Goal: Information Seeking & Learning: Learn about a topic

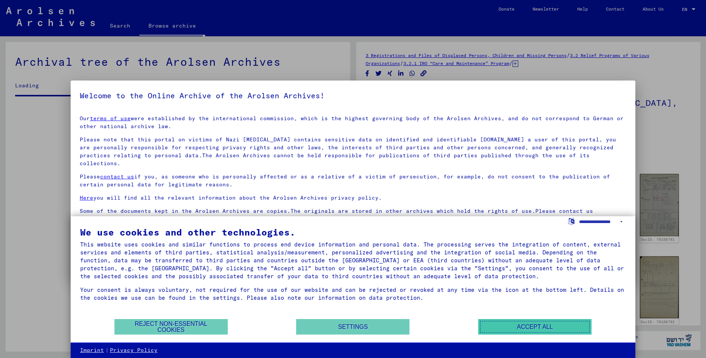
click at [545, 324] on button "Accept all" at bounding box center [534, 326] width 113 height 15
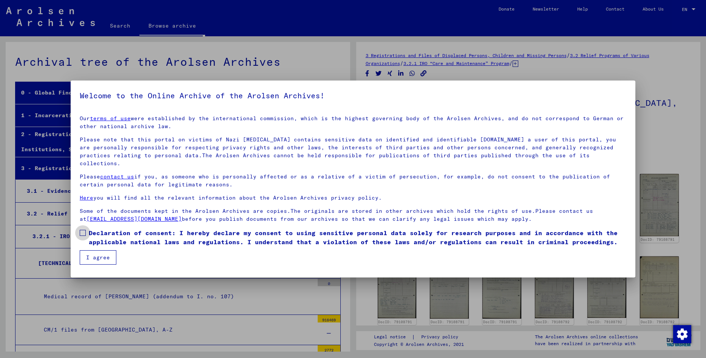
click at [84, 230] on span at bounding box center [83, 233] width 6 height 6
click at [101, 251] on button "I agree" at bounding box center [98, 257] width 37 height 14
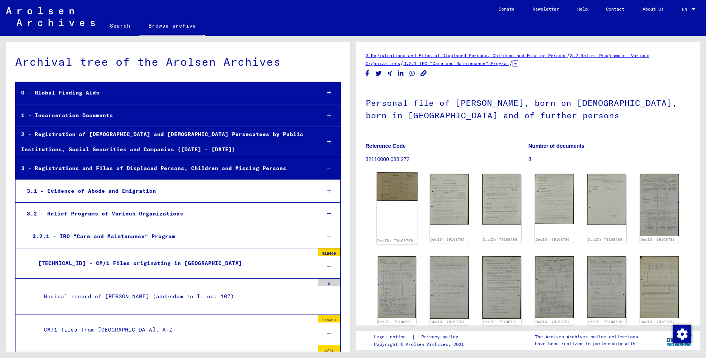
click at [401, 189] on img at bounding box center [397, 186] width 41 height 28
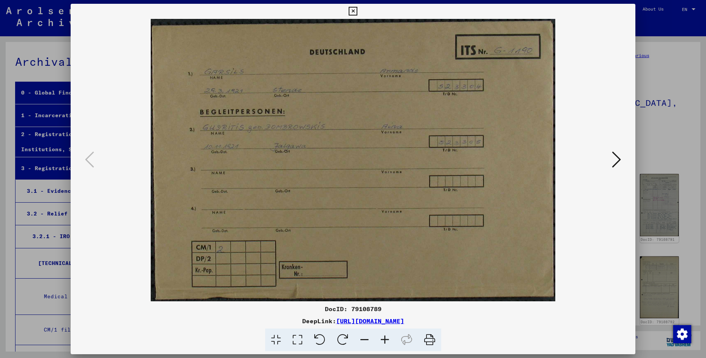
click at [616, 158] on icon at bounding box center [616, 159] width 9 height 18
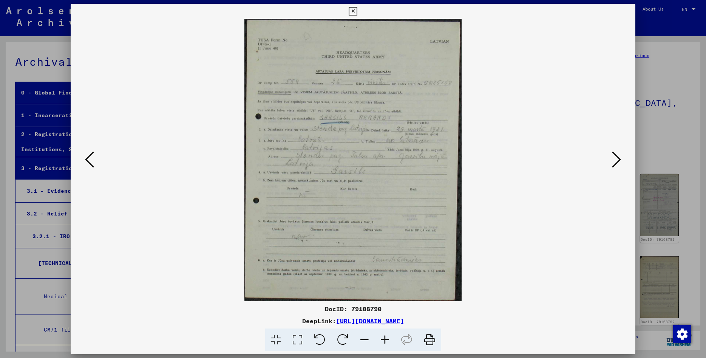
click at [617, 162] on icon at bounding box center [616, 159] width 9 height 18
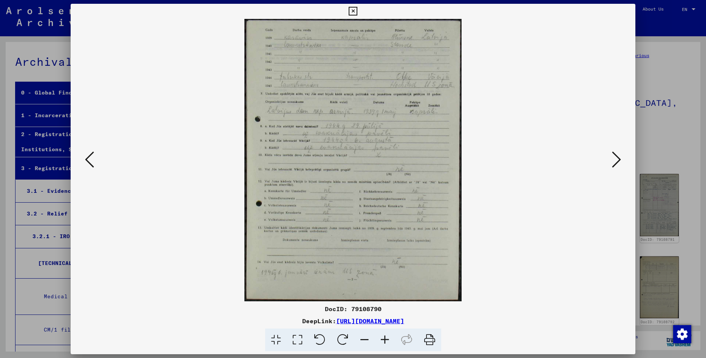
click at [617, 162] on icon at bounding box center [616, 159] width 9 height 18
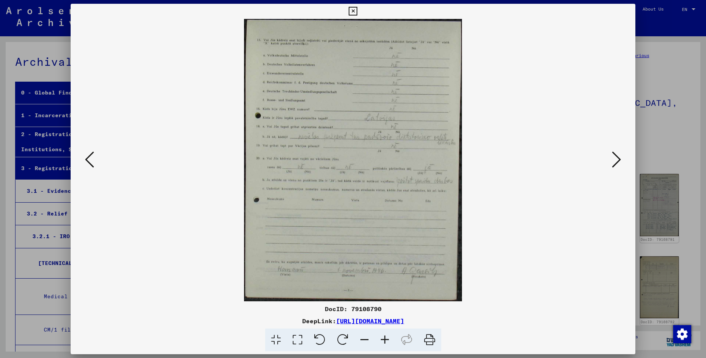
click at [617, 162] on icon at bounding box center [616, 159] width 9 height 18
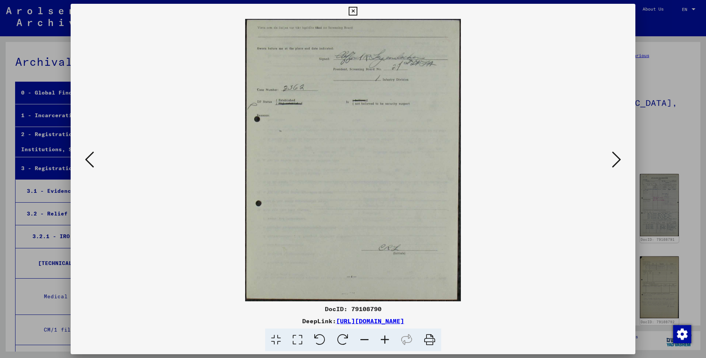
click at [617, 162] on icon at bounding box center [616, 159] width 9 height 18
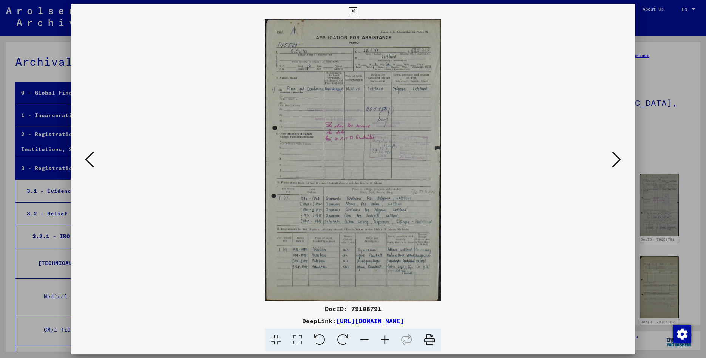
click at [383, 337] on icon at bounding box center [385, 339] width 20 height 23
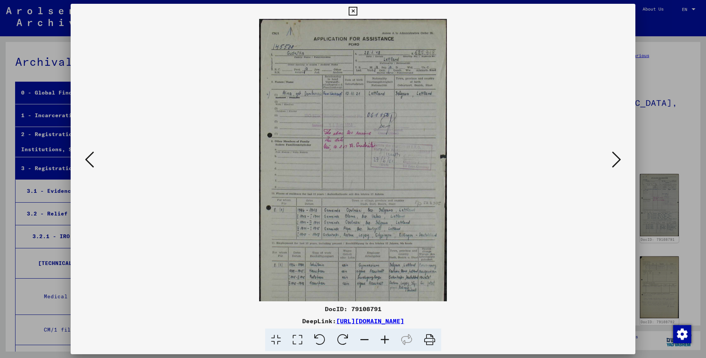
click at [383, 337] on icon at bounding box center [385, 339] width 20 height 23
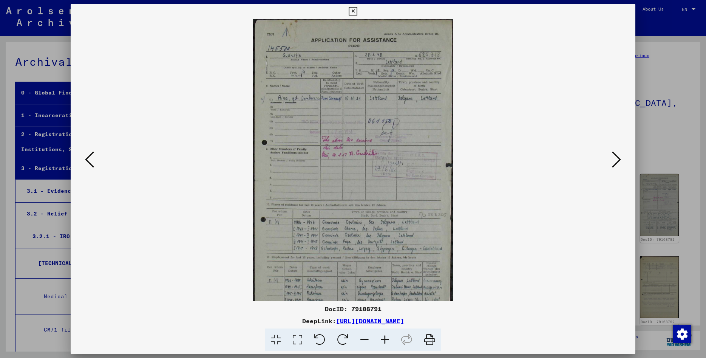
click at [383, 337] on icon at bounding box center [385, 339] width 20 height 23
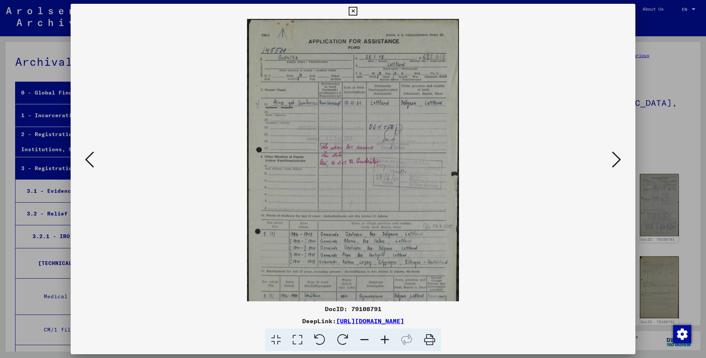
click at [382, 337] on icon at bounding box center [385, 339] width 20 height 23
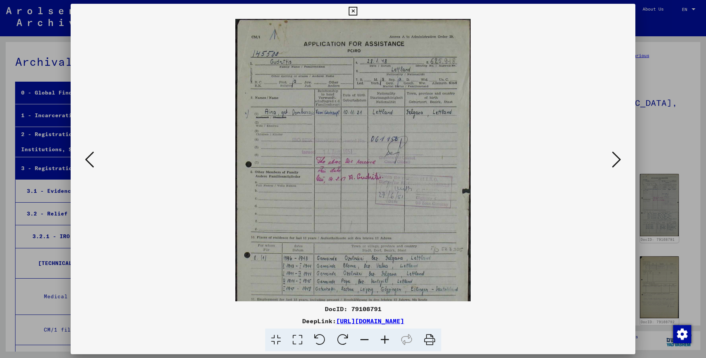
click at [382, 337] on icon at bounding box center [385, 339] width 20 height 23
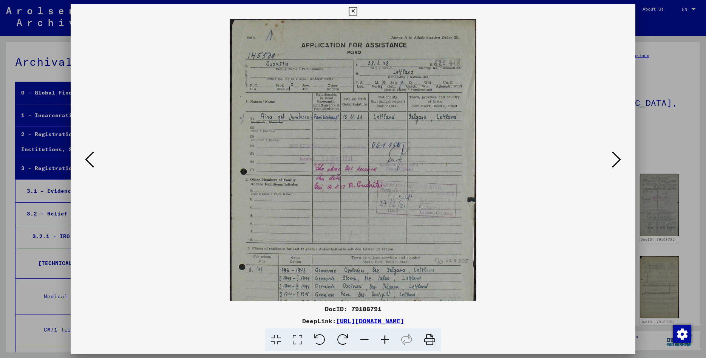
click at [382, 337] on icon at bounding box center [385, 339] width 20 height 23
click at [380, 337] on icon at bounding box center [385, 339] width 20 height 23
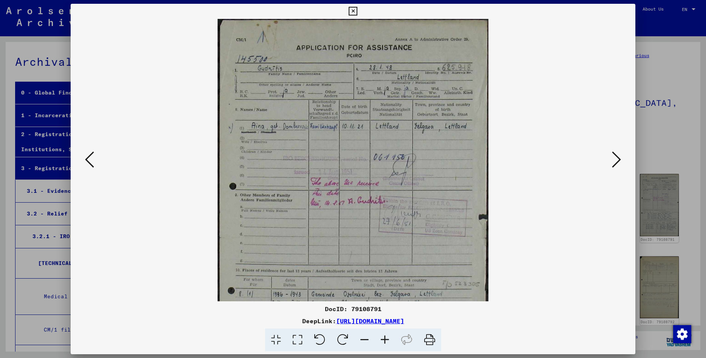
click at [378, 337] on icon at bounding box center [385, 339] width 20 height 23
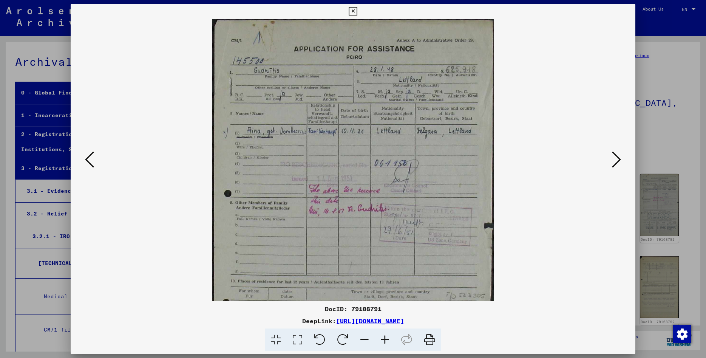
click at [378, 337] on icon at bounding box center [385, 339] width 20 height 23
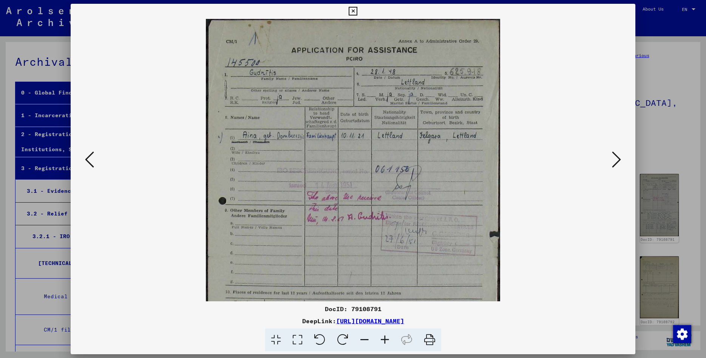
click at [612, 159] on button at bounding box center [617, 160] width 14 height 22
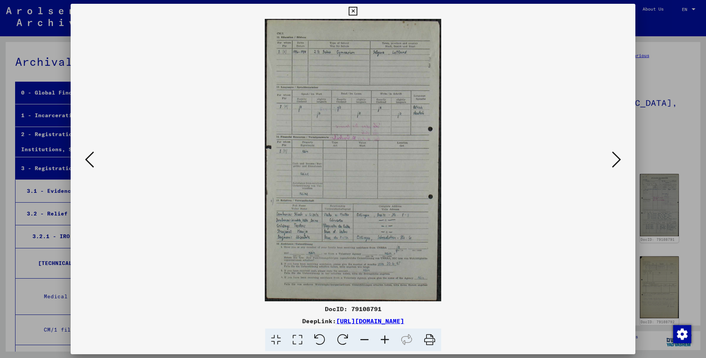
click at [612, 159] on button at bounding box center [617, 160] width 14 height 22
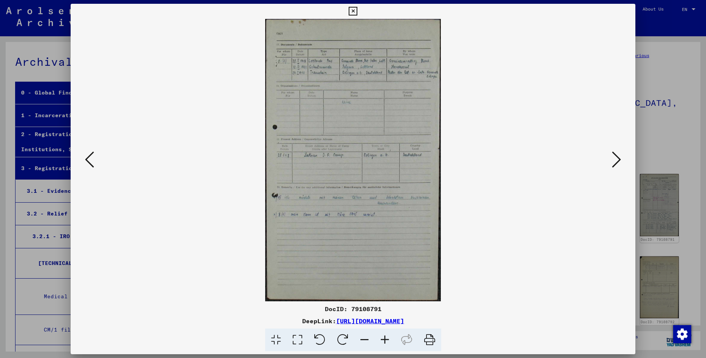
click at [90, 167] on icon at bounding box center [89, 159] width 9 height 18
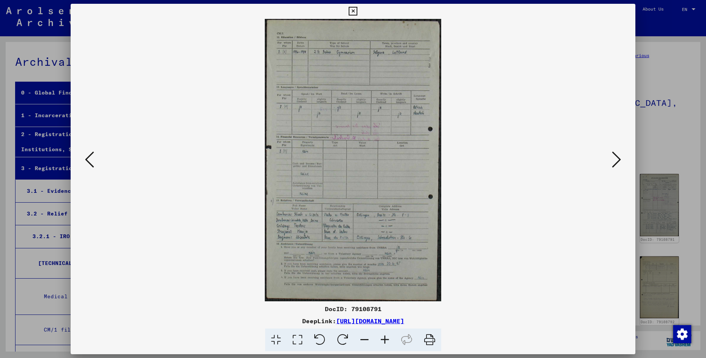
click at [385, 340] on icon at bounding box center [385, 339] width 20 height 23
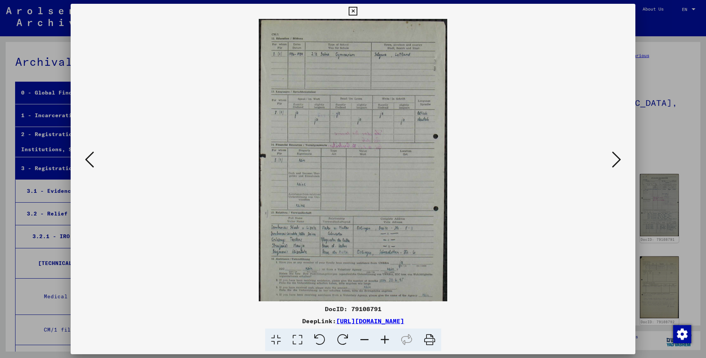
click at [385, 340] on icon at bounding box center [385, 339] width 20 height 23
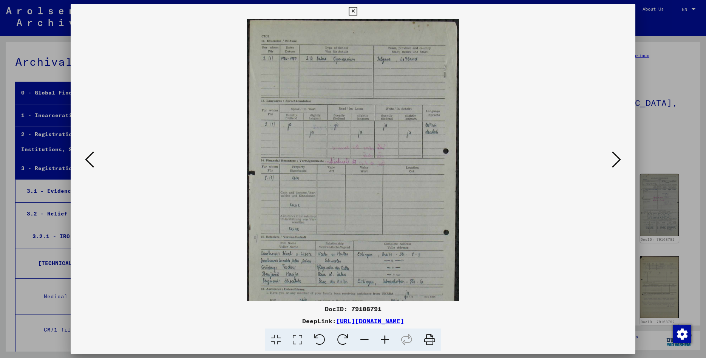
click at [385, 340] on icon at bounding box center [385, 339] width 20 height 23
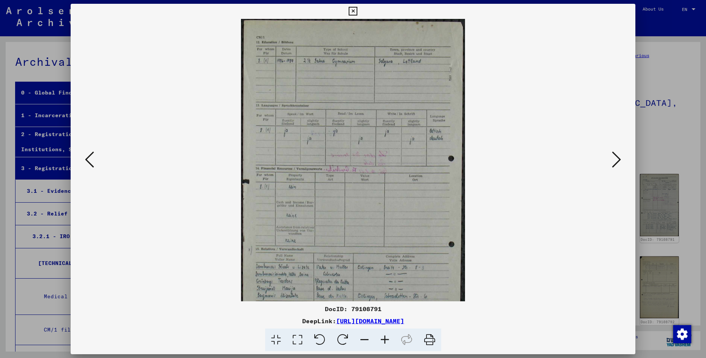
click at [385, 340] on icon at bounding box center [385, 339] width 20 height 23
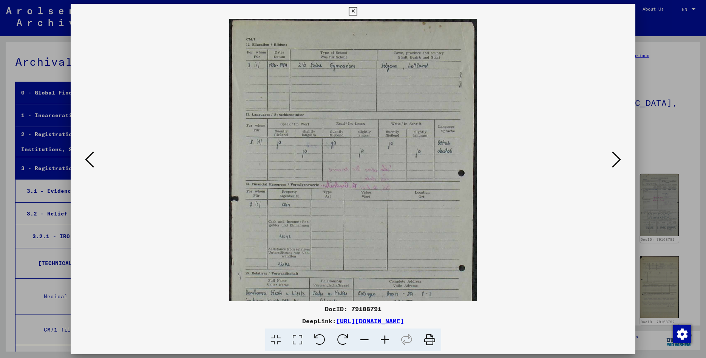
click at [385, 340] on icon at bounding box center [385, 339] width 20 height 23
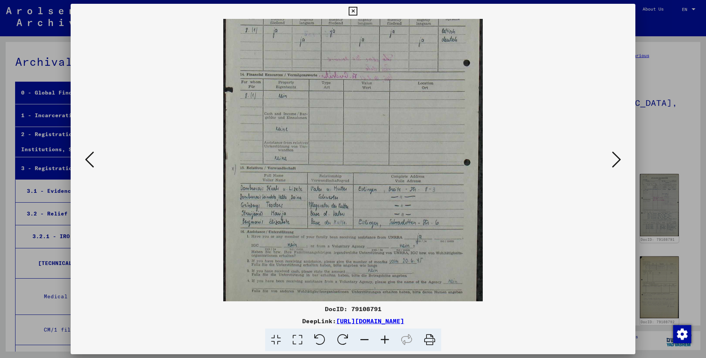
drag, startPoint x: 419, startPoint y: 187, endPoint x: 418, endPoint y: 61, distance: 126.2
click at [418, 63] on img at bounding box center [353, 108] width 260 height 414
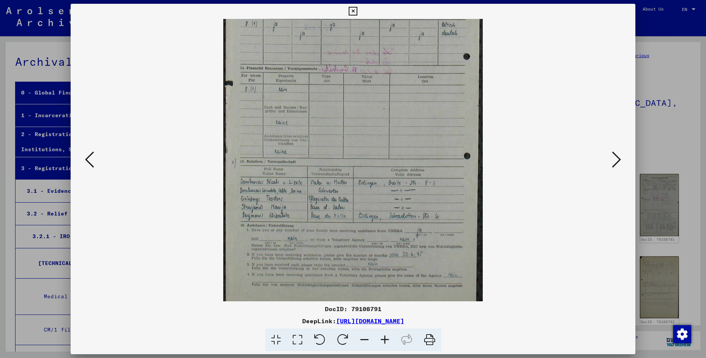
scroll to position [132, 0]
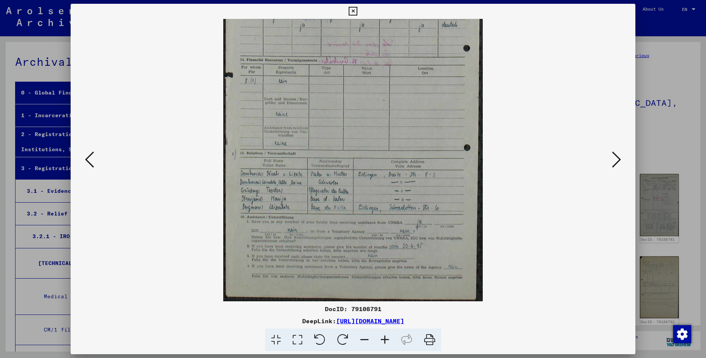
drag, startPoint x: 408, startPoint y: 181, endPoint x: 413, endPoint y: 139, distance: 42.6
click at [413, 139] on img at bounding box center [353, 94] width 260 height 414
click at [619, 159] on icon at bounding box center [616, 159] width 9 height 18
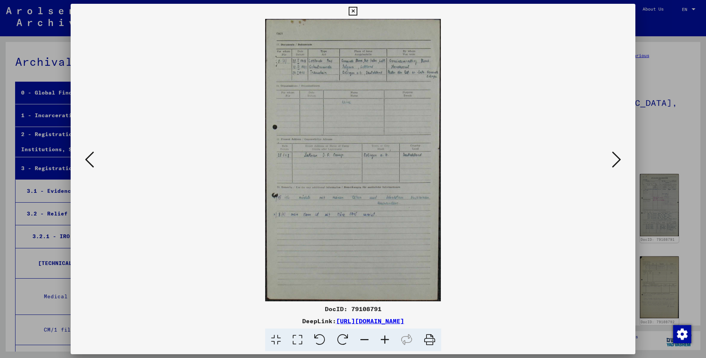
scroll to position [0, 0]
click at [619, 159] on icon at bounding box center [616, 159] width 9 height 18
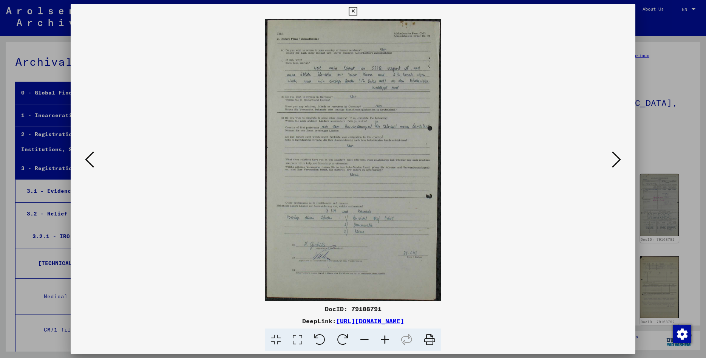
click at [619, 159] on icon at bounding box center [616, 159] width 9 height 18
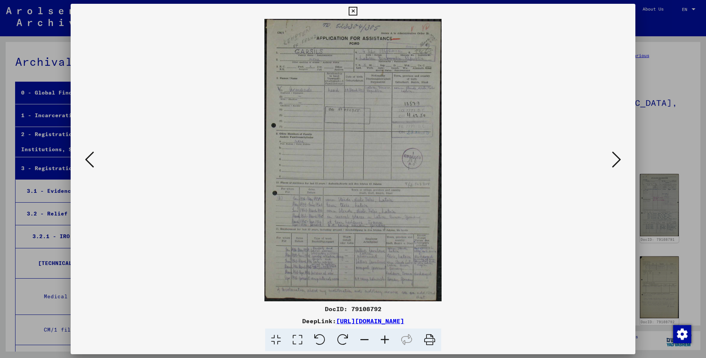
click at [384, 339] on icon at bounding box center [385, 339] width 20 height 23
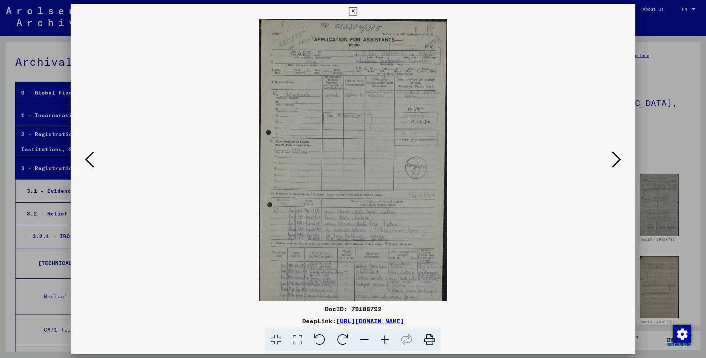
click at [384, 339] on icon at bounding box center [385, 339] width 20 height 23
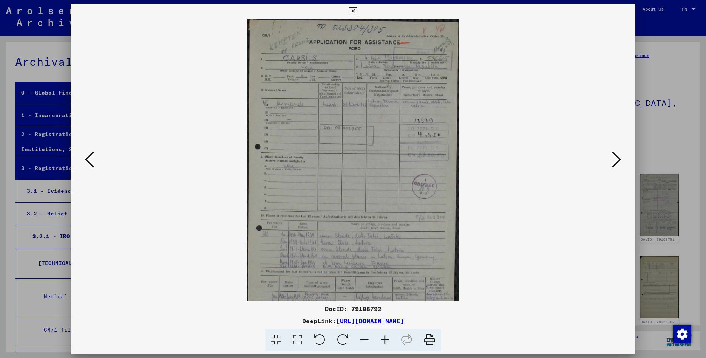
click at [384, 339] on icon at bounding box center [385, 339] width 20 height 23
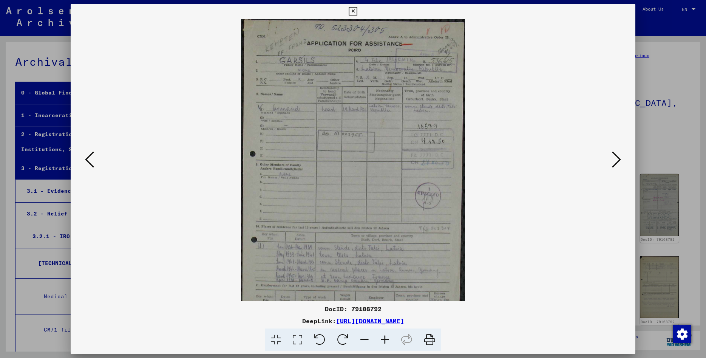
click at [384, 339] on icon at bounding box center [385, 339] width 20 height 23
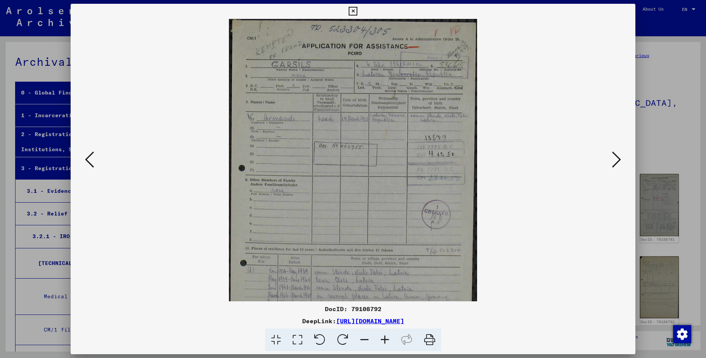
click at [384, 339] on icon at bounding box center [385, 339] width 20 height 23
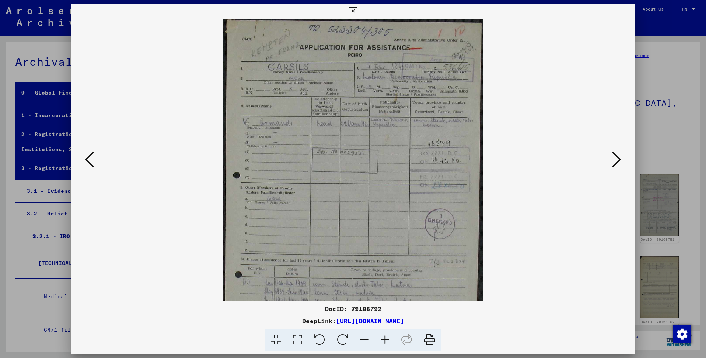
click at [382, 339] on icon at bounding box center [385, 339] width 20 height 23
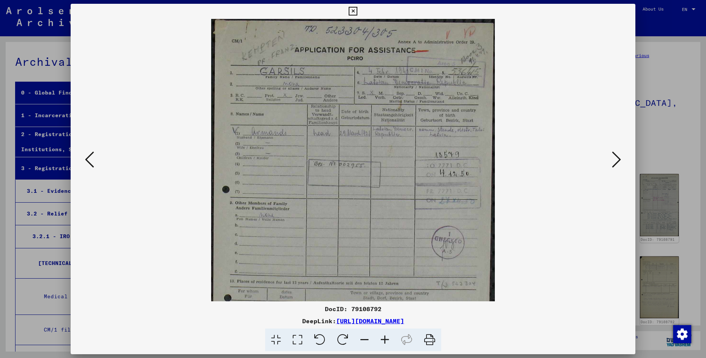
click at [382, 339] on icon at bounding box center [385, 339] width 20 height 23
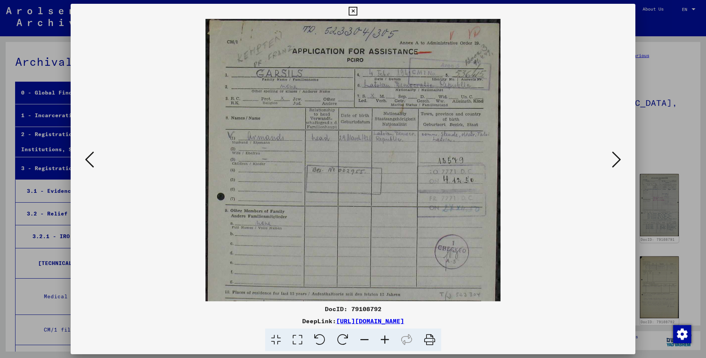
click at [382, 339] on icon at bounding box center [385, 339] width 20 height 23
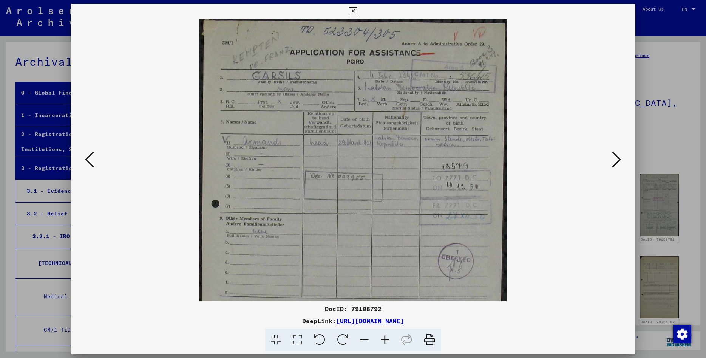
click at [382, 339] on icon at bounding box center [385, 339] width 20 height 23
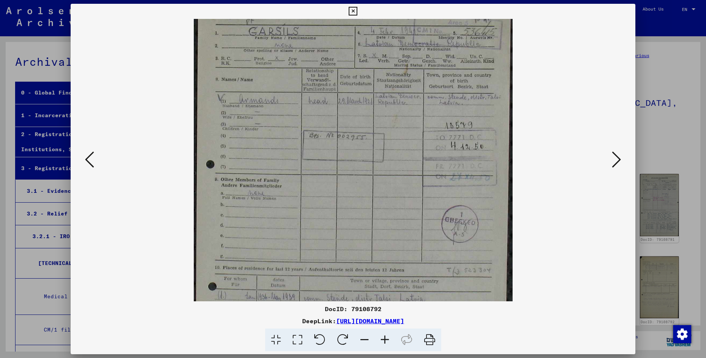
scroll to position [48, 0]
drag, startPoint x: 462, startPoint y: 189, endPoint x: 452, endPoint y: 141, distance: 48.5
click at [452, 141] on img at bounding box center [353, 225] width 319 height 509
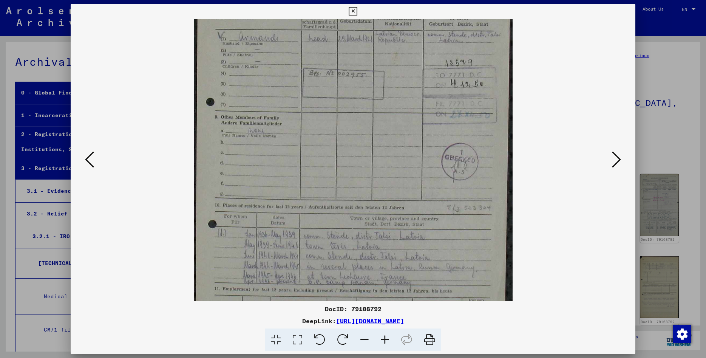
drag, startPoint x: 472, startPoint y: 199, endPoint x: 468, endPoint y: 138, distance: 61.3
click at [468, 138] on img at bounding box center [353, 164] width 319 height 509
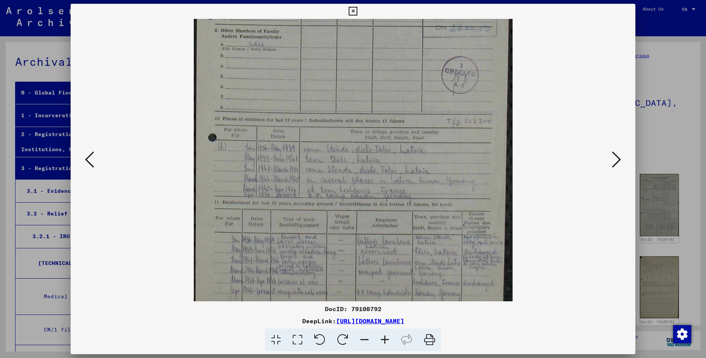
scroll to position [199, 0]
drag, startPoint x: 468, startPoint y: 181, endPoint x: 463, endPoint y: 90, distance: 91.2
click at [463, 91] on img at bounding box center [353, 75] width 319 height 509
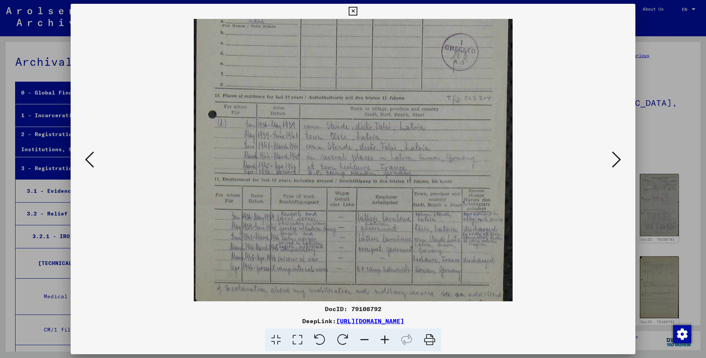
scroll to position [227, 0]
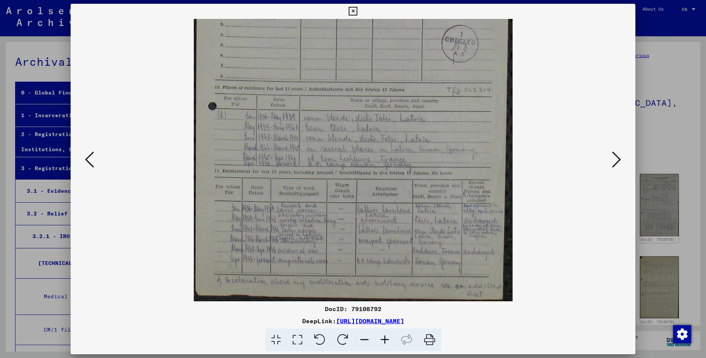
drag, startPoint x: 457, startPoint y: 181, endPoint x: 458, endPoint y: 146, distance: 34.8
click at [458, 147] on img at bounding box center [353, 46] width 319 height 509
drag, startPoint x: 448, startPoint y: 164, endPoint x: 447, endPoint y: 139, distance: 25.7
click at [447, 139] on img at bounding box center [353, 46] width 319 height 509
click at [615, 161] on icon at bounding box center [616, 159] width 9 height 18
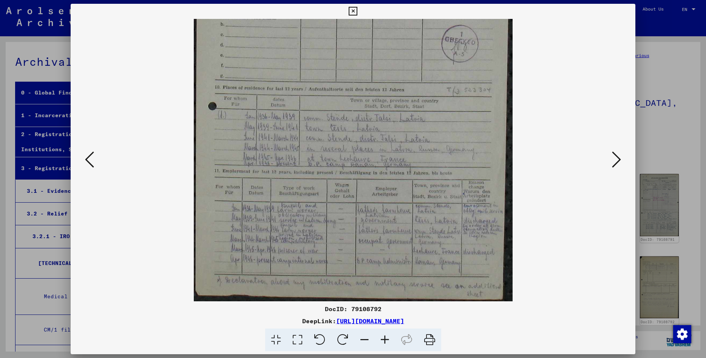
scroll to position [0, 0]
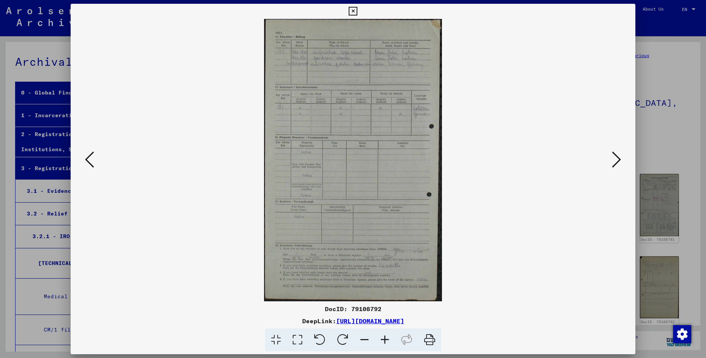
click at [615, 161] on icon at bounding box center [616, 159] width 9 height 18
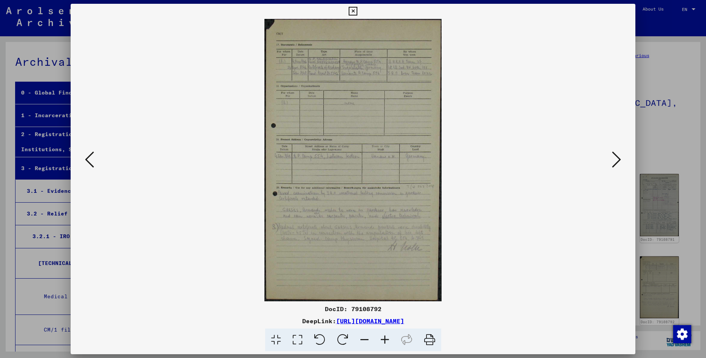
click at [357, 8] on icon at bounding box center [353, 11] width 9 height 9
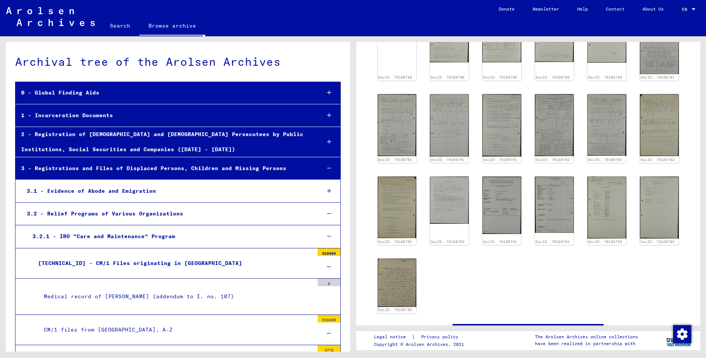
scroll to position [204, 0]
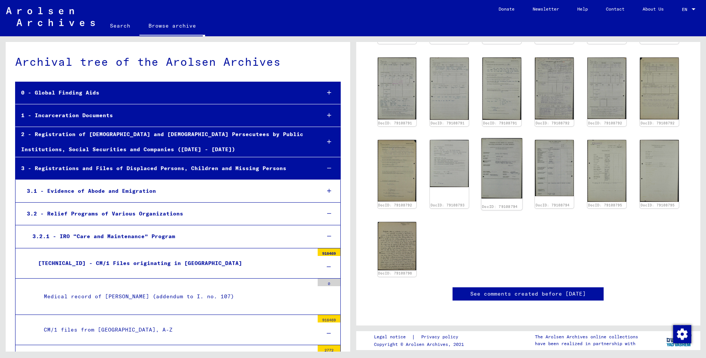
click at [501, 153] on img at bounding box center [502, 168] width 41 height 60
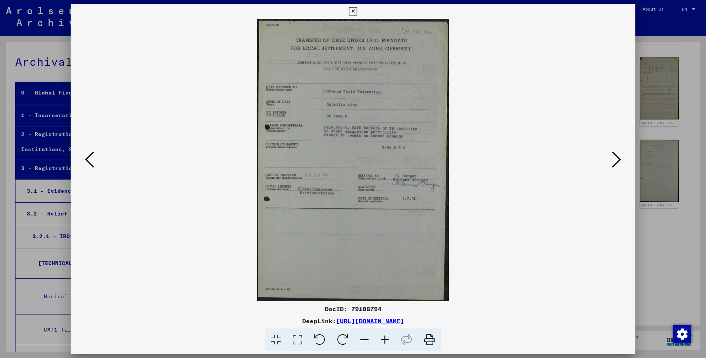
click at [384, 339] on icon at bounding box center [385, 339] width 20 height 23
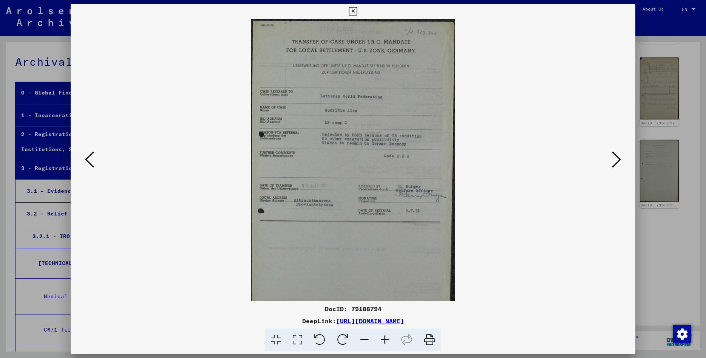
click at [384, 339] on icon at bounding box center [385, 339] width 20 height 23
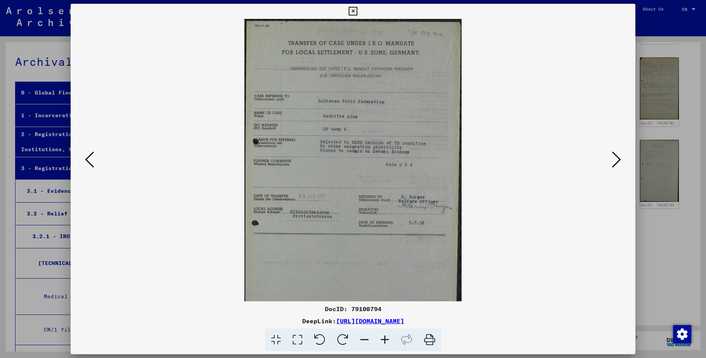
click at [384, 339] on icon at bounding box center [385, 339] width 20 height 23
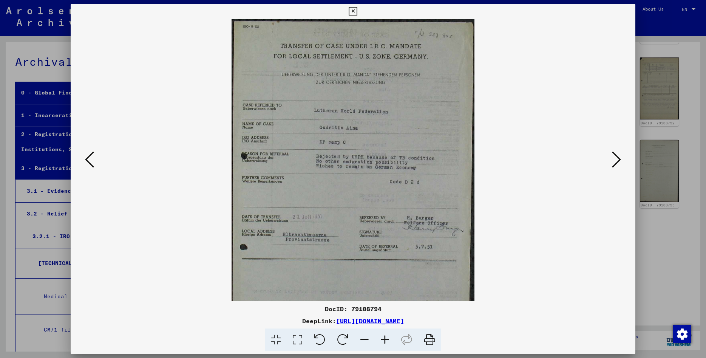
click at [384, 339] on icon at bounding box center [385, 339] width 20 height 23
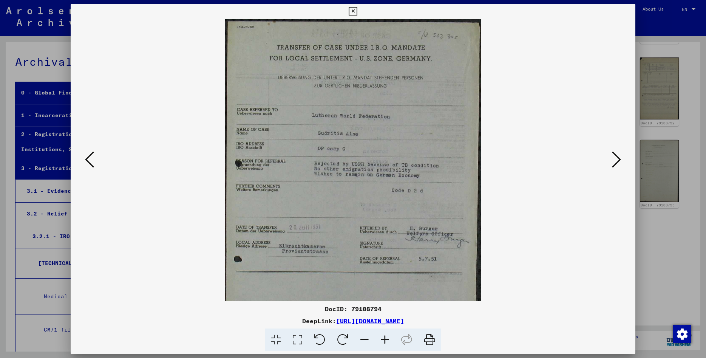
click at [384, 339] on icon at bounding box center [385, 339] width 20 height 23
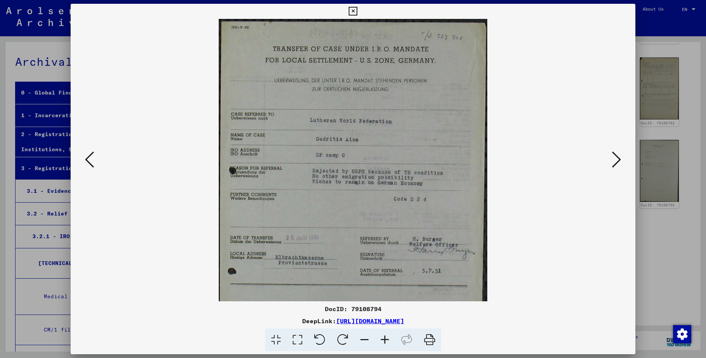
click at [618, 160] on icon at bounding box center [616, 159] width 9 height 18
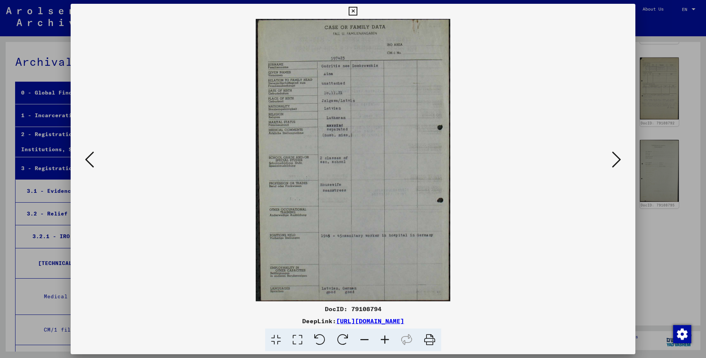
click at [618, 159] on icon at bounding box center [616, 159] width 9 height 18
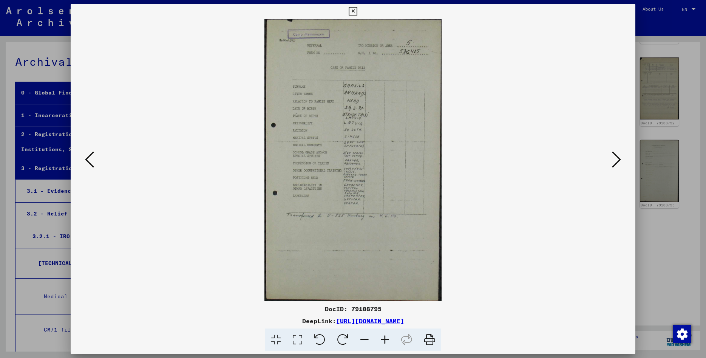
drag, startPoint x: 353, startPoint y: 146, endPoint x: 353, endPoint y: 151, distance: 4.5
click at [353, 146] on img at bounding box center [352, 160] width 177 height 282
click at [381, 337] on icon at bounding box center [385, 339] width 20 height 23
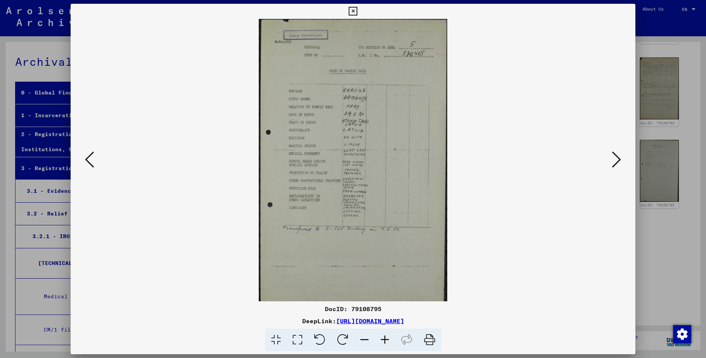
click at [381, 337] on icon at bounding box center [385, 339] width 20 height 23
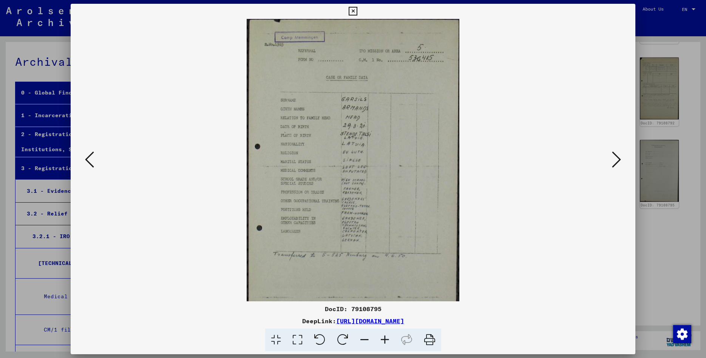
click at [381, 337] on icon at bounding box center [385, 339] width 20 height 23
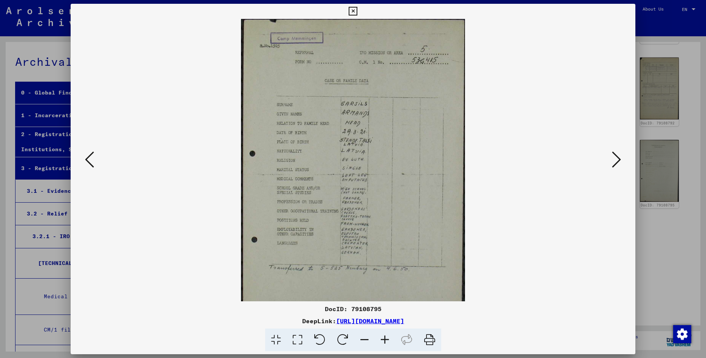
click at [381, 337] on icon at bounding box center [385, 339] width 20 height 23
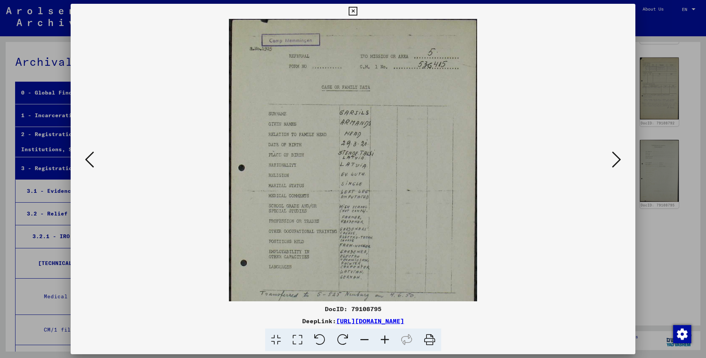
click at [381, 337] on icon at bounding box center [385, 339] width 20 height 23
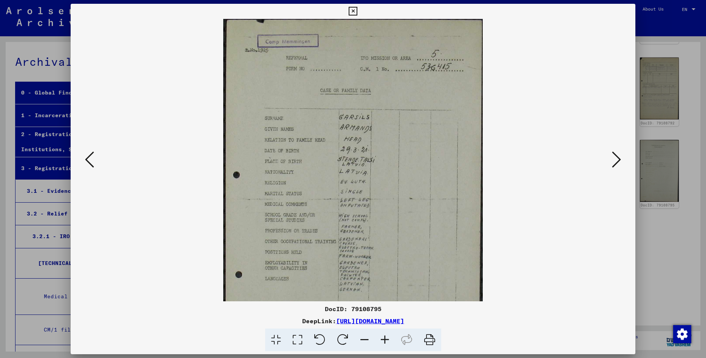
click at [381, 337] on icon at bounding box center [385, 339] width 20 height 23
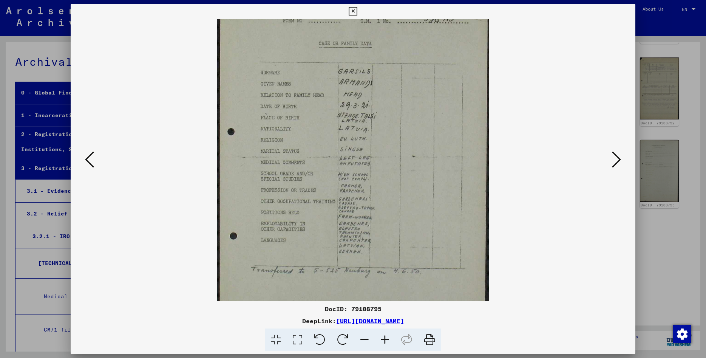
scroll to position [94, 0]
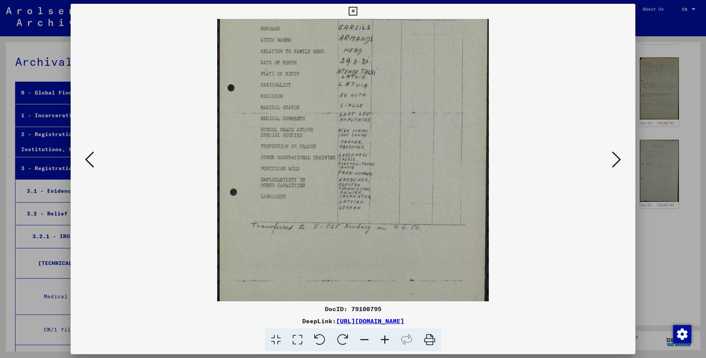
drag, startPoint x: 420, startPoint y: 201, endPoint x: 416, endPoint y: 107, distance: 94.2
click at [416, 107] on img at bounding box center [353, 141] width 272 height 433
click at [357, 11] on icon at bounding box center [353, 11] width 9 height 9
